Goal: Information Seeking & Learning: Compare options

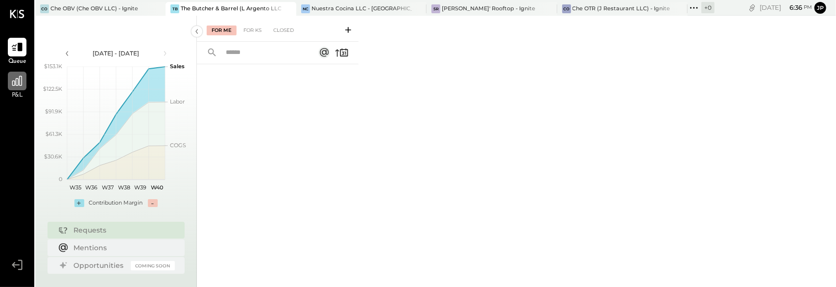
click at [21, 81] on icon at bounding box center [17, 80] width 13 height 13
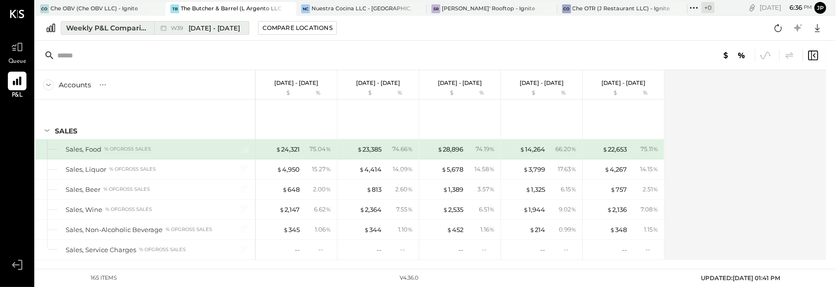
click at [205, 27] on span "[DATE] - [DATE]" at bounding box center [214, 28] width 51 height 9
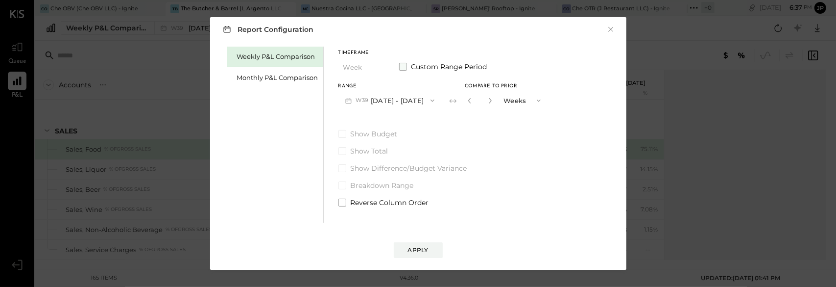
click at [404, 66] on span at bounding box center [403, 67] width 8 height 8
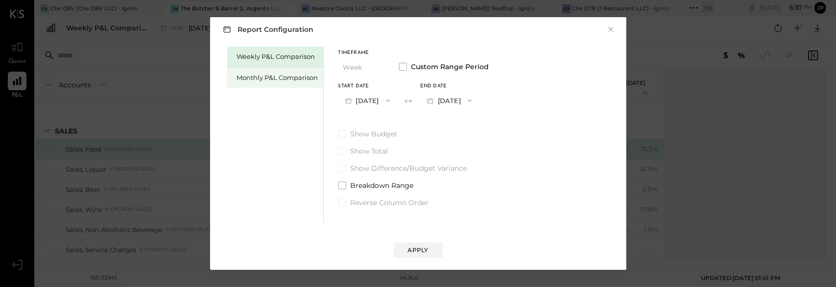
click at [260, 74] on div "Monthly P&L Comparison" at bounding box center [277, 77] width 81 height 9
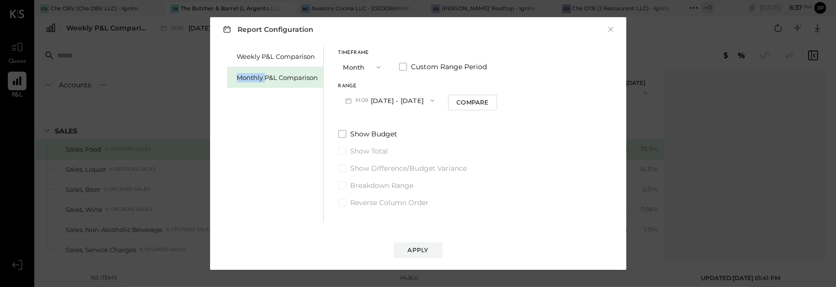
click at [400, 103] on button "M09 [DATE] - [DATE]" at bounding box center [390, 100] width 103 height 18
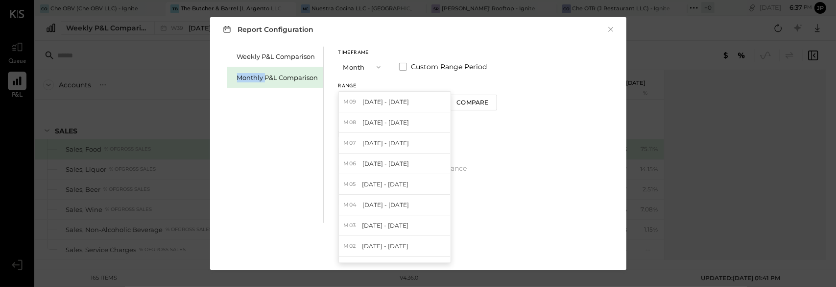
click at [439, 83] on div "Timeframe Month Custom Range Period Range M09 [DATE] - [DATE] M09 [DATE] - [DAT…" at bounding box center [418, 79] width 159 height 59
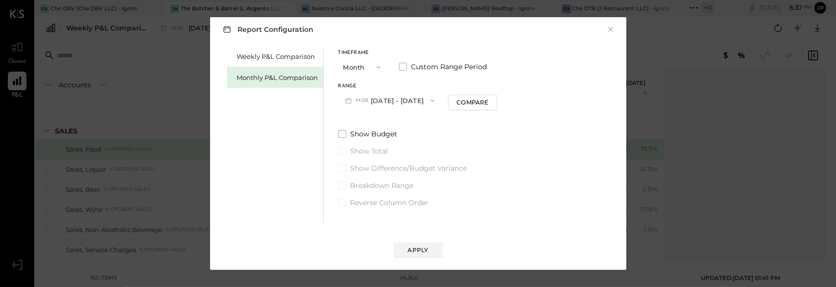
click at [347, 104] on icon "button" at bounding box center [348, 101] width 10 height 10
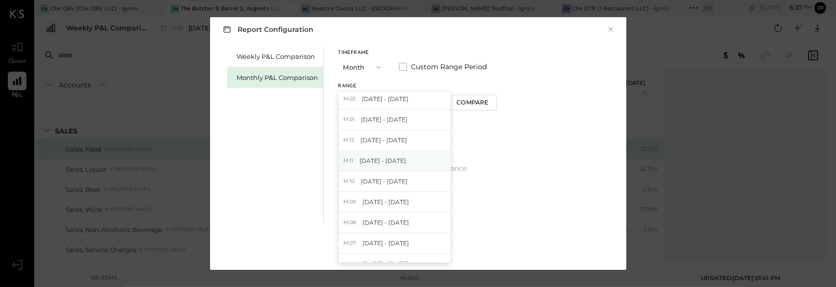
scroll to position [98, 0]
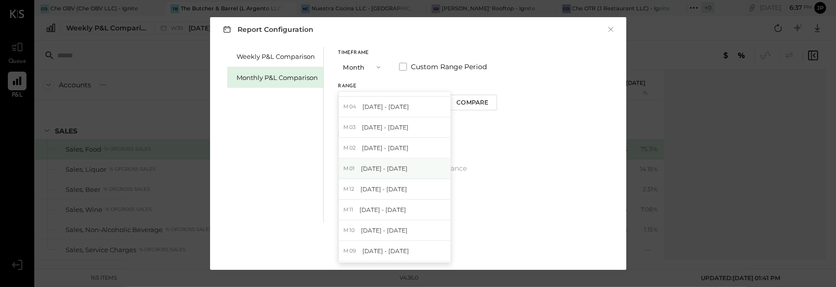
click at [356, 166] on span "M01" at bounding box center [351, 169] width 14 height 8
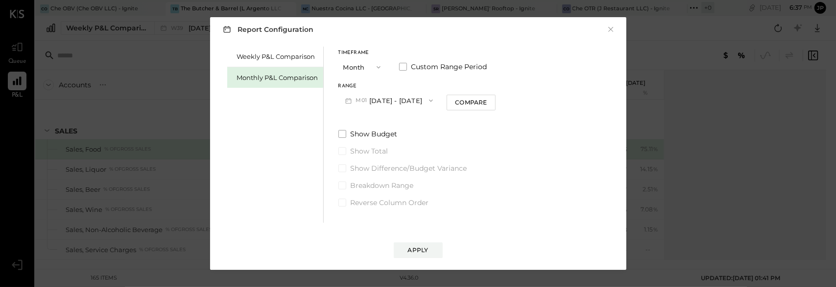
click at [427, 102] on icon "button" at bounding box center [431, 101] width 8 height 8
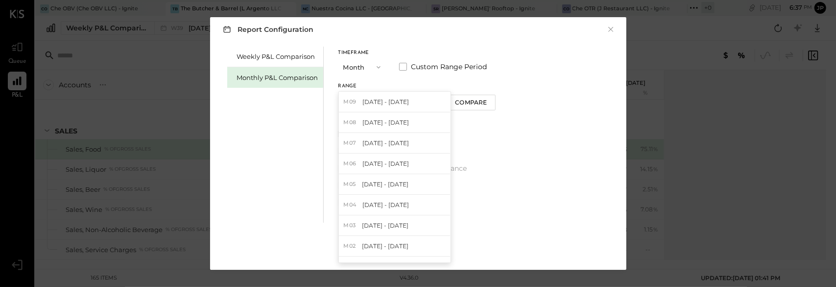
click at [423, 102] on div "M09 [DATE] - [DATE]" at bounding box center [395, 102] width 112 height 21
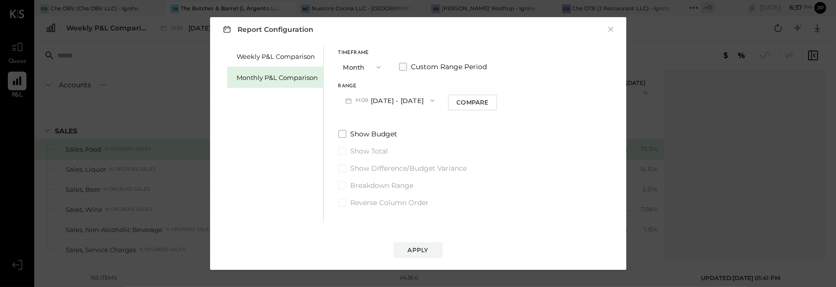
click at [403, 69] on span at bounding box center [403, 67] width 8 height 8
click at [392, 101] on icon "button" at bounding box center [388, 101] width 8 height 8
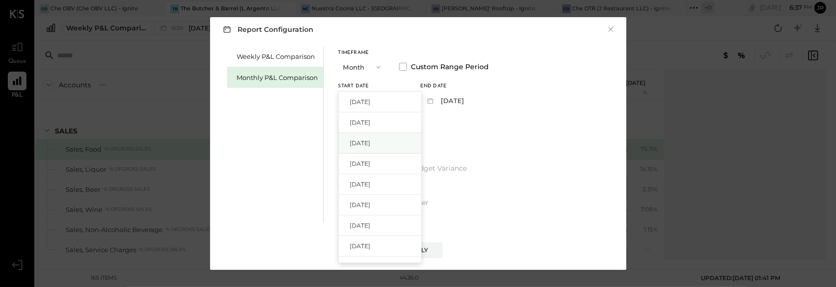
scroll to position [49, 0]
click at [380, 215] on div "[DATE]" at bounding box center [380, 217] width 82 height 21
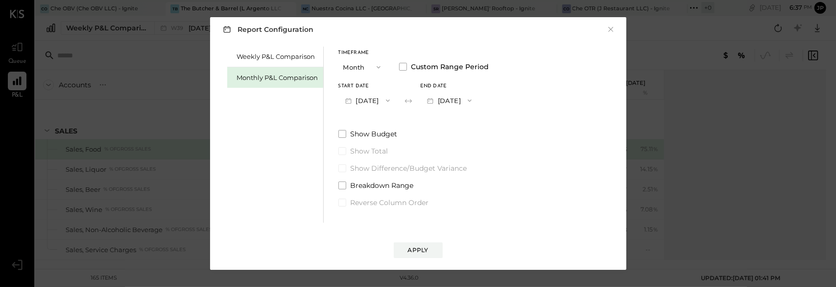
click at [474, 100] on icon "button" at bounding box center [470, 101] width 8 height 8
click at [481, 105] on div "[DATE]" at bounding box center [462, 102] width 82 height 21
click at [467, 153] on label "Show Total" at bounding box center [414, 151] width 151 height 10
click at [424, 250] on div "Apply" at bounding box center [418, 249] width 21 height 8
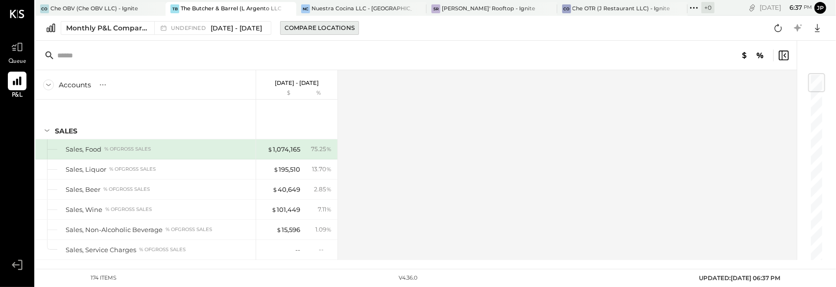
click at [339, 26] on div "Compare Locations" at bounding box center [320, 28] width 70 height 8
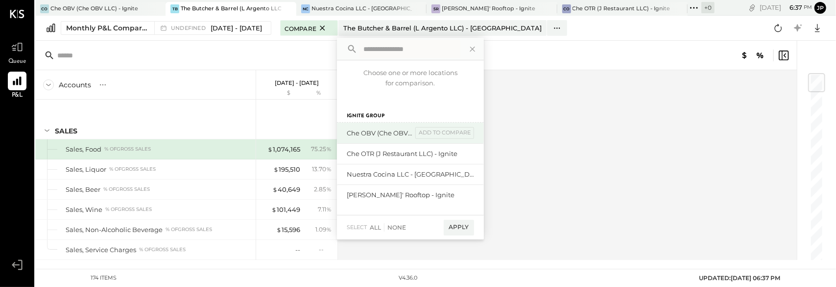
click at [413, 135] on div "Che OBV (Che OBV LLC) - Ignite" at bounding box center [380, 132] width 66 height 9
click at [444, 134] on div "add to compare" at bounding box center [445, 133] width 59 height 12
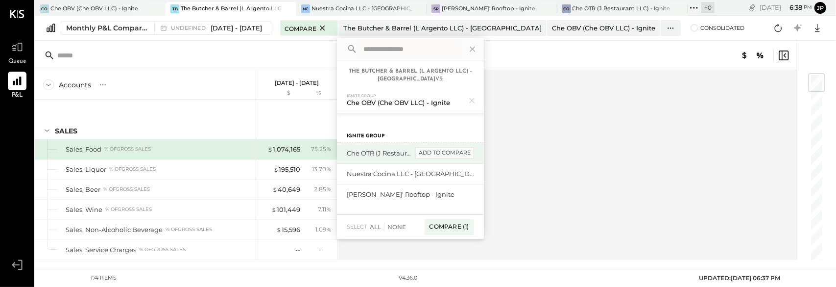
click at [471, 153] on div "add to compare" at bounding box center [445, 153] width 59 height 12
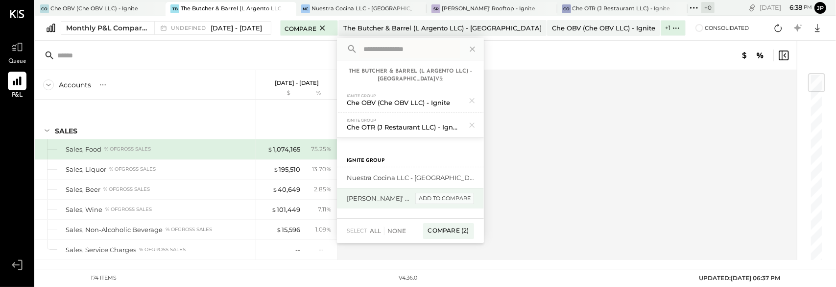
click at [464, 201] on div "add to compare" at bounding box center [445, 199] width 59 height 12
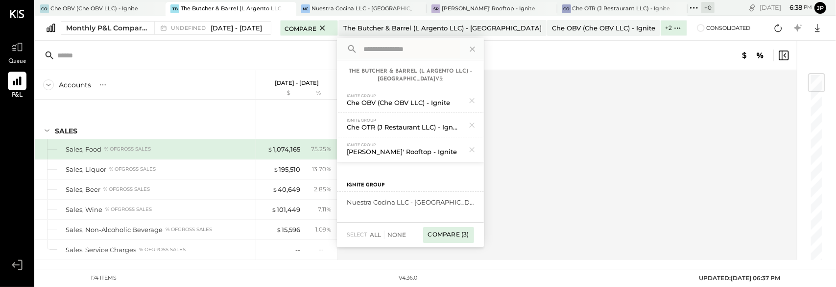
click at [460, 237] on div "Compare (3)" at bounding box center [448, 235] width 51 height 16
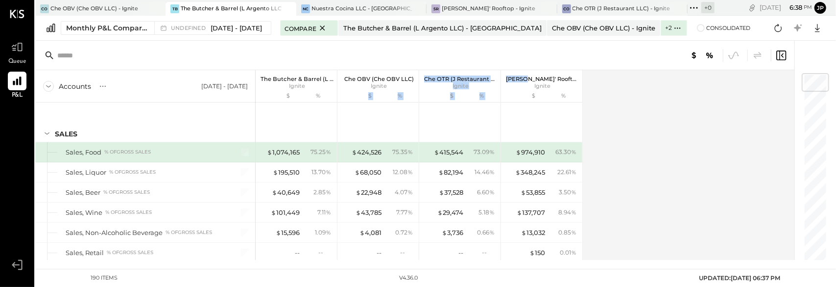
drag, startPoint x: 537, startPoint y: 81, endPoint x: 412, endPoint y: 82, distance: 125.4
click at [412, 82] on div "The Butcher & Barrel (L Argento LLC) Ignite $ % Che OBV (Che OBV LLC) Ignite $ …" at bounding box center [419, 86] width 327 height 32
click at [568, 74] on div "[PERSON_NAME]' Rooftop Ignite" at bounding box center [541, 79] width 81 height 19
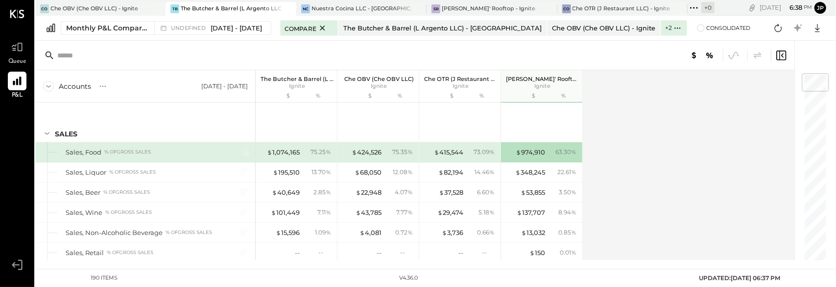
drag, startPoint x: 568, startPoint y: 74, endPoint x: 567, endPoint y: 79, distance: 5.0
click at [567, 79] on div "[PERSON_NAME]' Rooftop Ignite" at bounding box center [541, 79] width 81 height 19
click at [821, 29] on icon at bounding box center [817, 28] width 13 height 13
click at [777, 84] on div "Excel" at bounding box center [787, 85] width 78 height 21
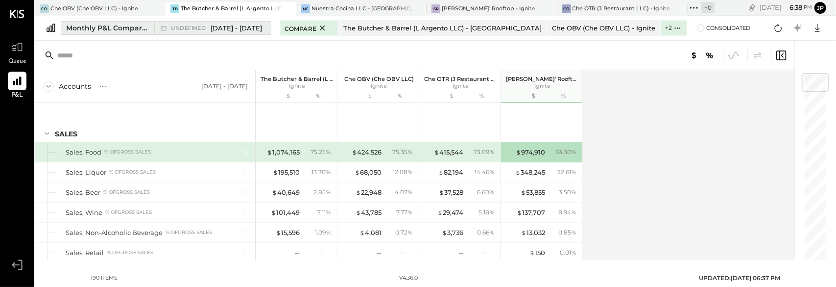
click at [243, 27] on span "[DATE] - [DATE]" at bounding box center [236, 28] width 51 height 9
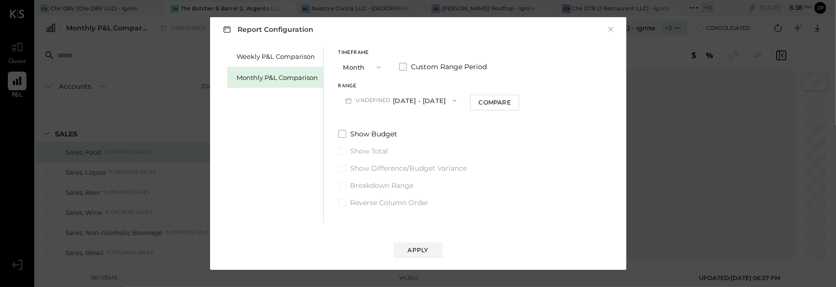
click at [402, 67] on span at bounding box center [403, 67] width 8 height 8
click at [511, 99] on div "Weekly P&L Comparison Monthly P&L Comparison Timeframe Month Custom Range Perio…" at bounding box center [418, 133] width 397 height 178
click at [479, 101] on button "[DATE]" at bounding box center [449, 100] width 58 height 18
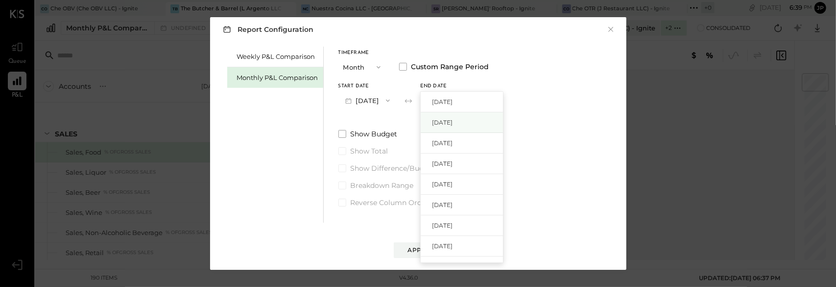
click at [495, 117] on div "[DATE]" at bounding box center [462, 122] width 82 height 21
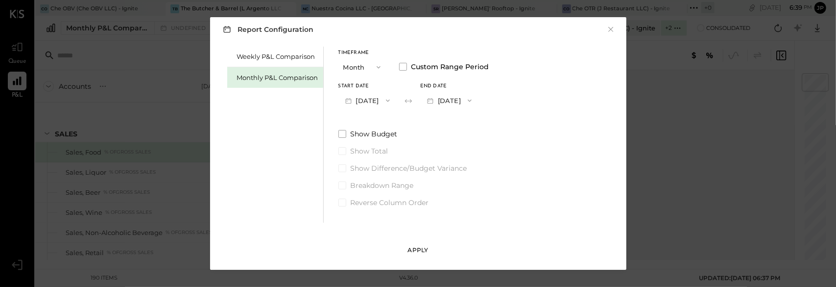
click at [422, 249] on div "Apply" at bounding box center [418, 249] width 21 height 8
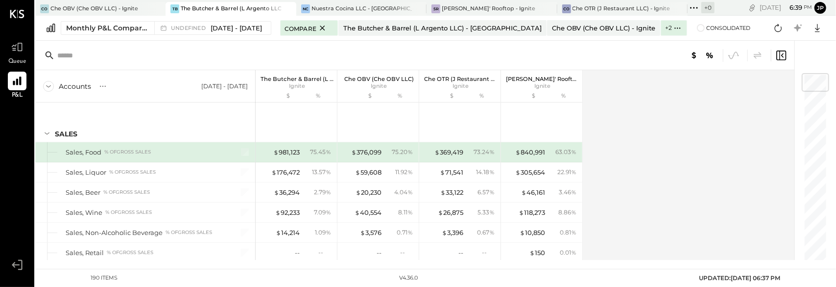
click at [515, 76] on p "[PERSON_NAME]' Rooftop" at bounding box center [543, 78] width 74 height 7
click at [516, 68] on div at bounding box center [415, 55] width 760 height 29
drag, startPoint x: 516, startPoint y: 70, endPoint x: 501, endPoint y: 70, distance: 14.7
click at [497, 70] on div "The Butcher & Barrel (L Argento LLC) Ignite $ % Che OBV (Che OBV LLC) Ignite $ …" at bounding box center [419, 86] width 327 height 32
click at [508, 72] on div "[PERSON_NAME]' Rooftop Ignite" at bounding box center [541, 79] width 81 height 19
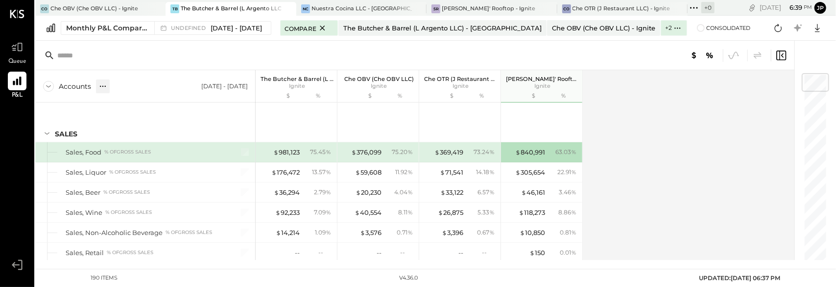
click at [108, 87] on div at bounding box center [103, 86] width 14 height 14
click at [643, 121] on div "Accounts S % GL [DATE] - [DATE] The Butcher & Barrel (L Argento LLC) Ignite $ %…" at bounding box center [415, 165] width 761 height 190
click at [820, 30] on icon at bounding box center [817, 28] width 13 height 13
click at [789, 67] on div "Google Sheets" at bounding box center [787, 64] width 78 height 21
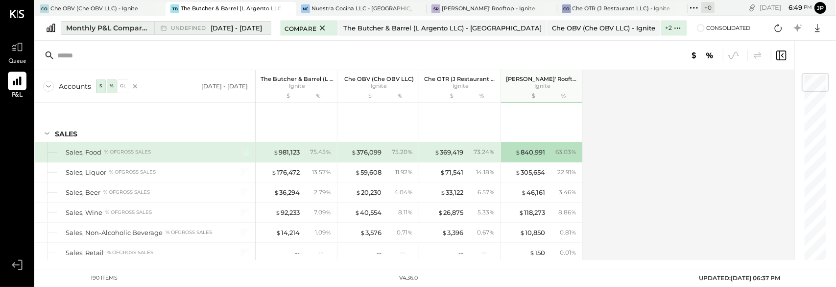
click at [223, 29] on span "[DATE] - [DATE]" at bounding box center [236, 28] width 51 height 9
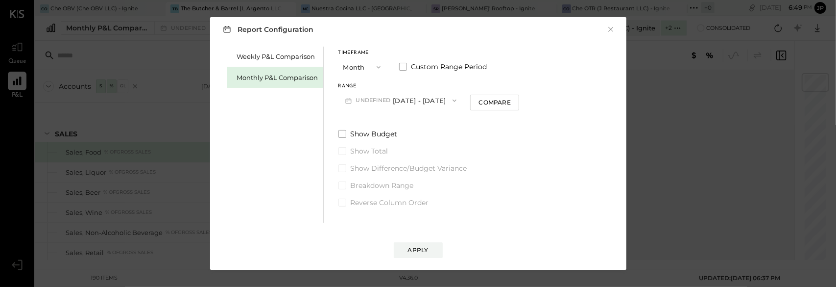
click at [372, 65] on span "button" at bounding box center [376, 67] width 13 height 8
click at [402, 52] on div "Timeframe Month Month Quarter YTD Year Custom Range Period" at bounding box center [429, 62] width 181 height 25
click at [435, 105] on button "undefined [DATE] - [DATE]" at bounding box center [401, 100] width 125 height 18
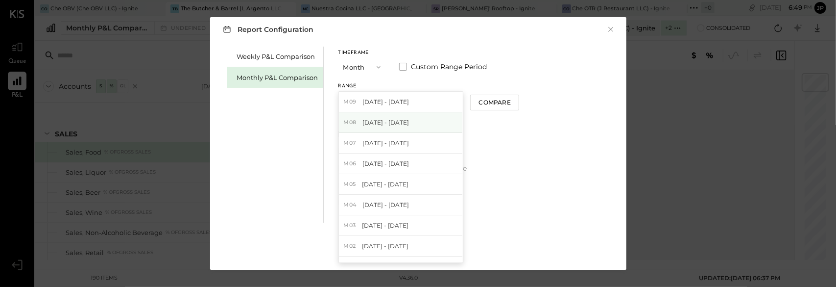
click at [422, 127] on div "M08 [DATE] - [DATE]" at bounding box center [401, 122] width 124 height 21
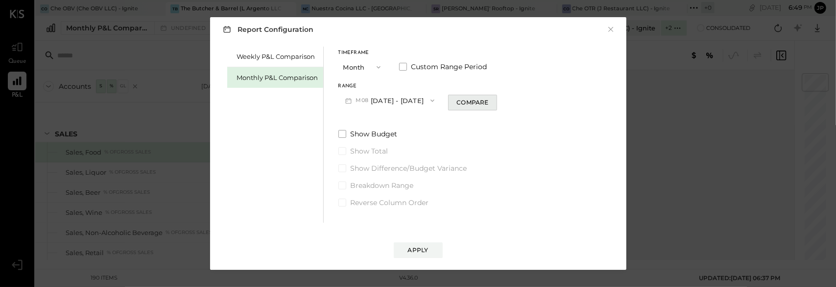
click at [466, 105] on div "Compare" at bounding box center [473, 102] width 32 height 8
click at [613, 33] on button "×" at bounding box center [611, 30] width 9 height 10
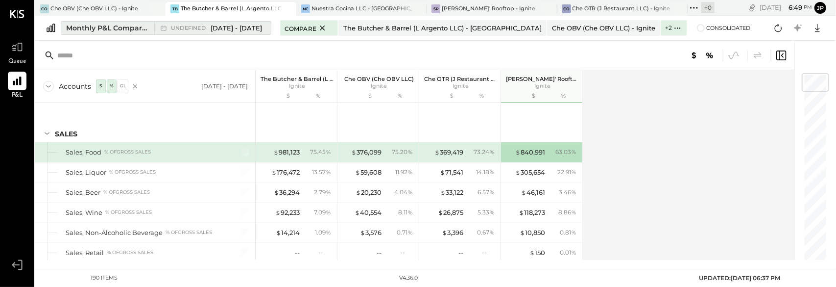
click at [233, 29] on span "[DATE] - [DATE]" at bounding box center [236, 28] width 51 height 9
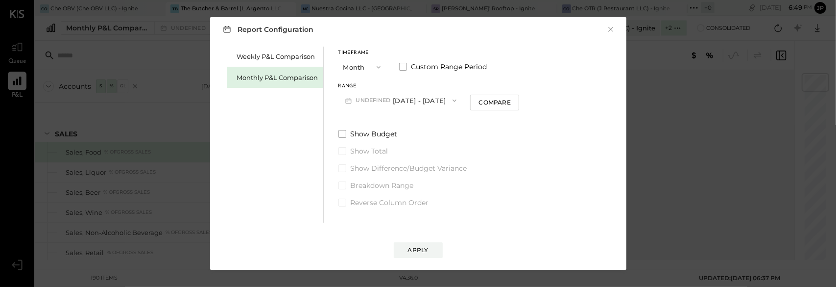
click at [428, 101] on button "undefined [DATE] - [DATE]" at bounding box center [401, 100] width 125 height 18
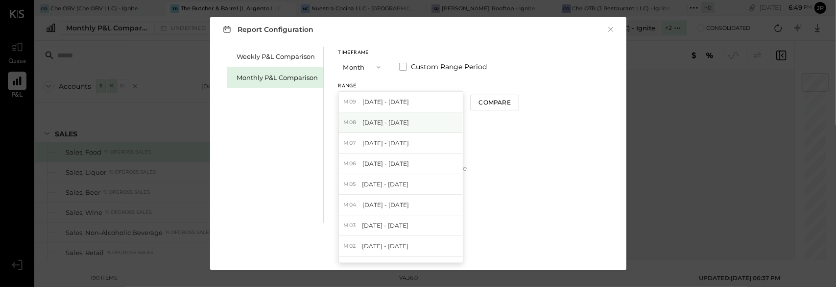
click at [414, 118] on div "M08 [DATE] - [DATE]" at bounding box center [401, 122] width 124 height 21
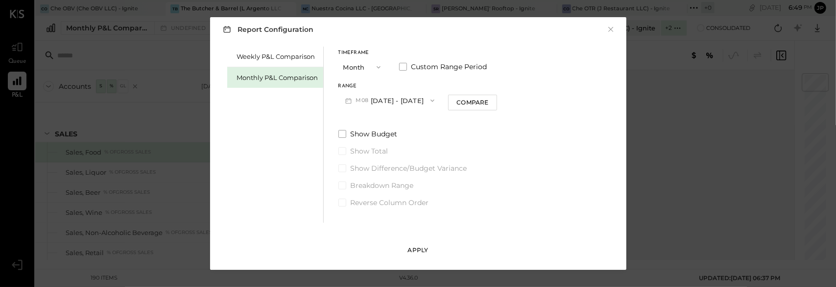
click at [420, 250] on div "Apply" at bounding box center [418, 249] width 21 height 8
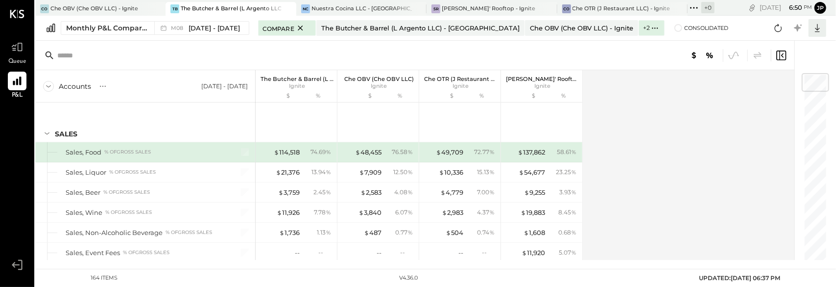
click at [818, 32] on icon at bounding box center [817, 28] width 5 height 8
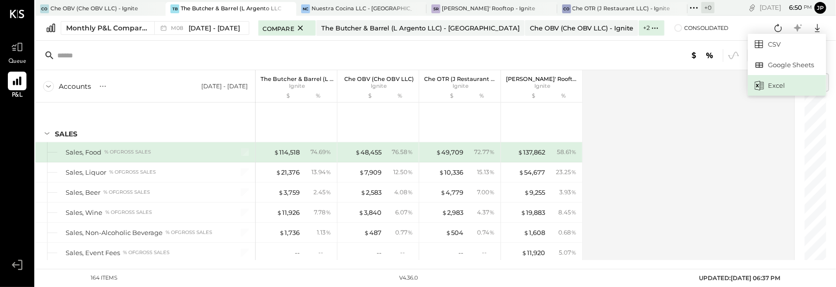
click at [774, 87] on div "Excel" at bounding box center [787, 85] width 78 height 21
